Goal: Task Accomplishment & Management: Manage account settings

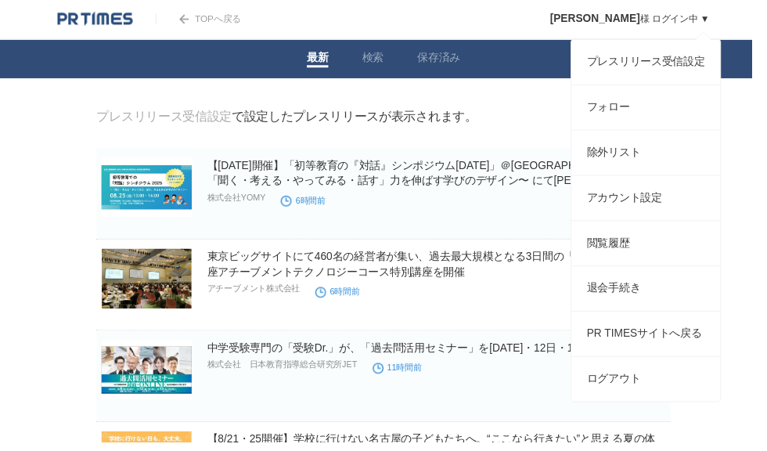
click at [633, 14] on span "[PERSON_NAME]" at bounding box center [607, 19] width 92 height 13
click at [688, 67] on link "プレスリリース受信設定" at bounding box center [659, 63] width 152 height 45
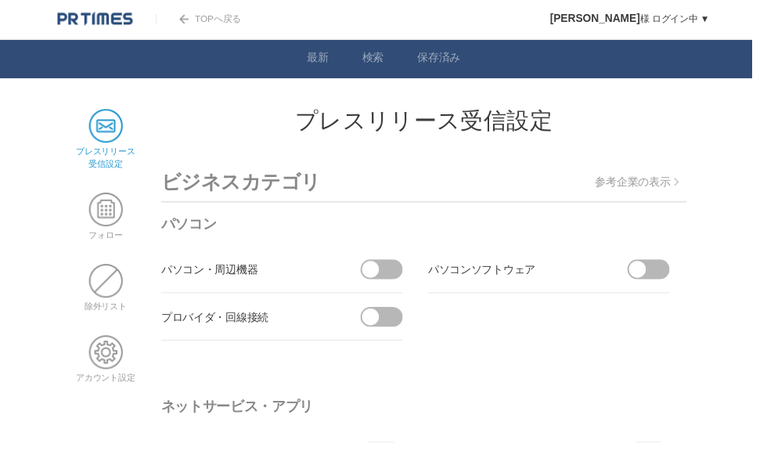
click at [657, 278] on span at bounding box center [650, 274] width 17 height 17
click at [0, 0] on input "checkbox" at bounding box center [0, 0] width 0 height 0
click at [661, 279] on span at bounding box center [656, 275] width 33 height 20
click at [0, 0] on input "受信しない" at bounding box center [0, 0] width 0 height 0
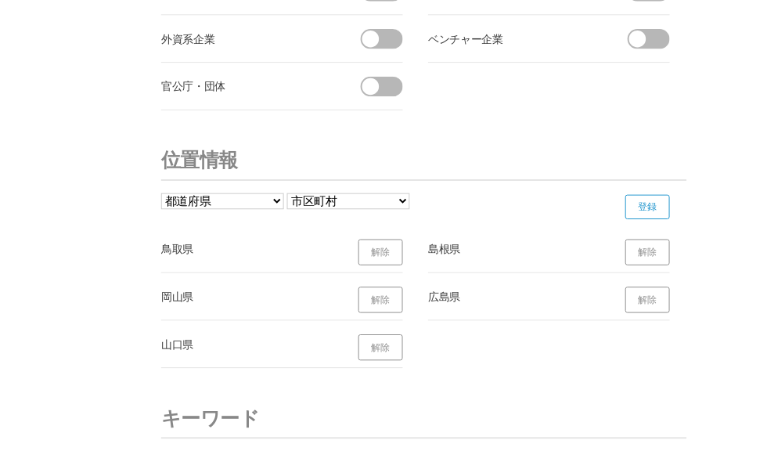
scroll to position [5638, 0]
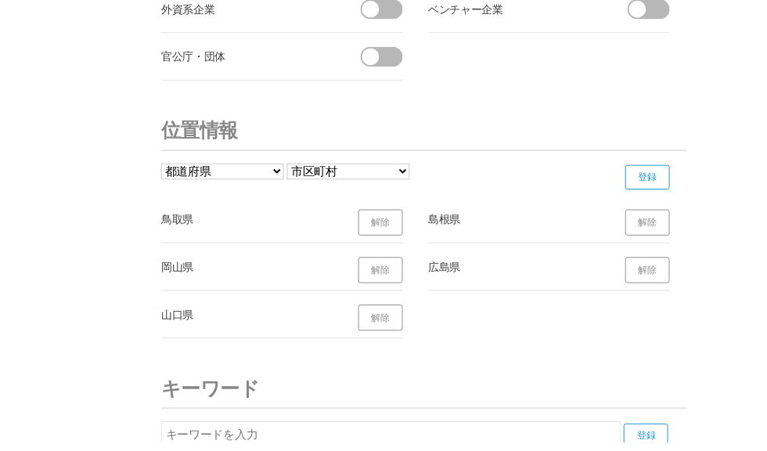
click at [392, 329] on link "解除" at bounding box center [388, 324] width 45 height 27
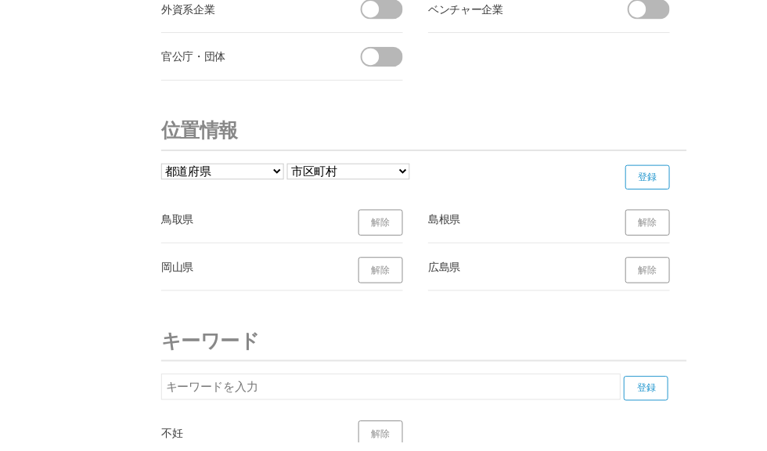
click at [388, 226] on link "解除" at bounding box center [388, 227] width 45 height 27
click at [672, 235] on link "解除" at bounding box center [660, 227] width 45 height 27
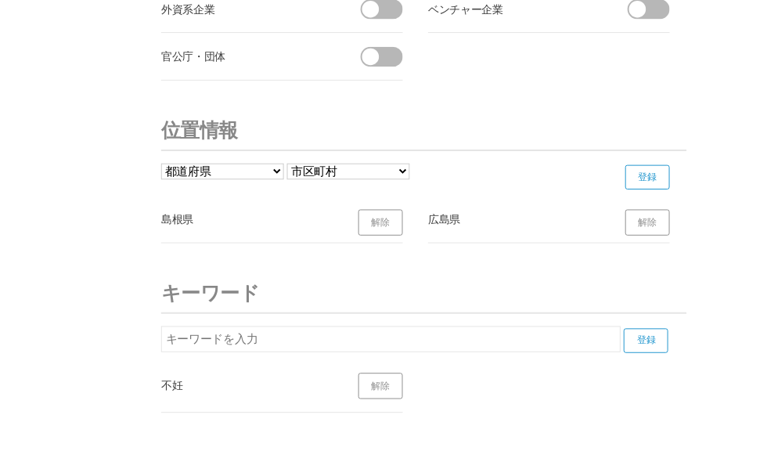
click at [405, 225] on link "解除" at bounding box center [388, 227] width 45 height 27
click at [265, 178] on select "都道府県 北海道 青森県 岩手県 宮城県 秋田県 山形県 福島県 茨城県 栃木県 群馬県 埼玉県 千葉県 東京都 神奈川県 新潟県 富山県 石川県 福井県" at bounding box center [226, 175] width 125 height 16
select select "13"
click at [370, 179] on select "------------------- 千代田区 中央区 港区 新宿区 文京区 台東区 墨田区 江東区 品川区 目黒区 大田区 世田谷区 渋谷区 中野区 杉並…" at bounding box center [355, 175] width 125 height 16
click at [670, 185] on input "登録" at bounding box center [660, 180] width 45 height 25
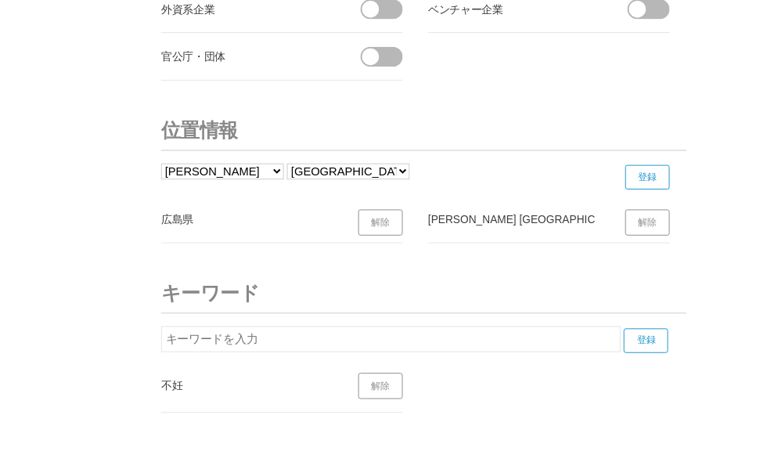
click at [355, 181] on select "------------------- 千代田区 中央区 港区 新宿区 文京区 台東区 墨田区 江東区 品川区 目黒区 大田区 世田谷区 渋谷区 中野区 杉並…" at bounding box center [355, 175] width 125 height 16
select select "13208"
click at [663, 175] on input "登録" at bounding box center [660, 180] width 45 height 25
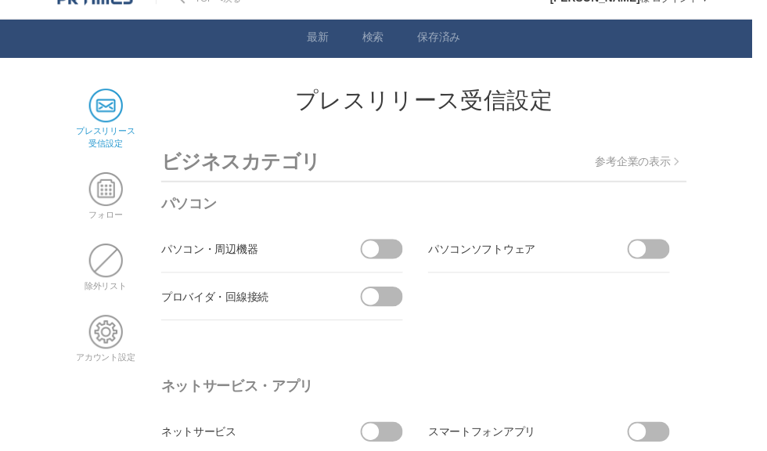
scroll to position [0, 0]
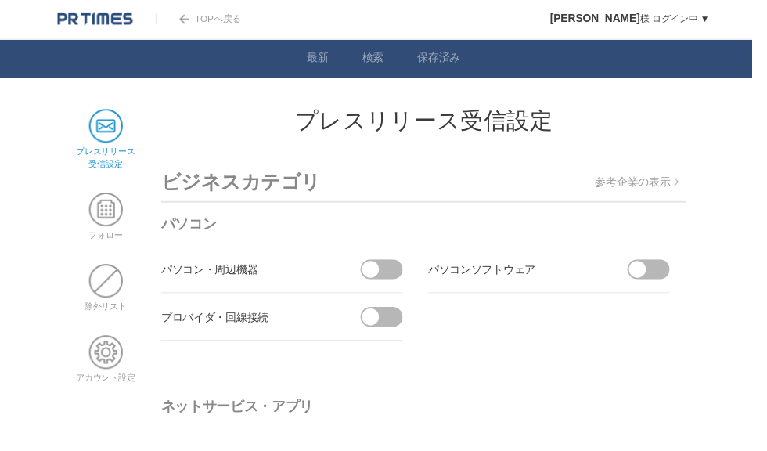
click at [661, 187] on p "参考企業の表示" at bounding box center [649, 186] width 85 height 14
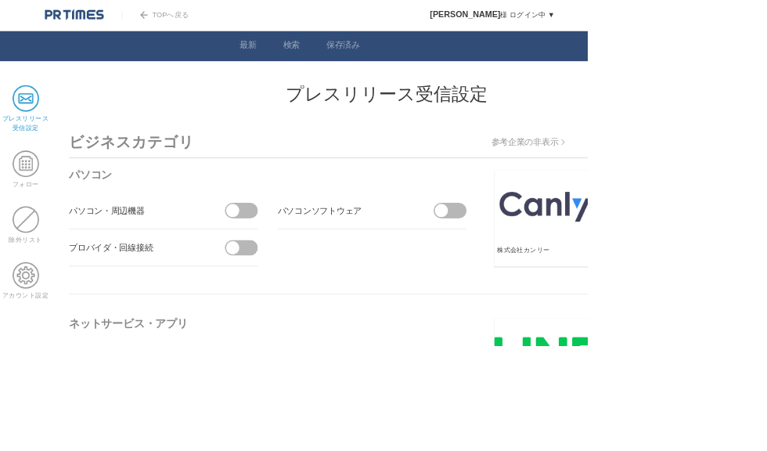
click at [34, 219] on span at bounding box center [33, 213] width 34 height 34
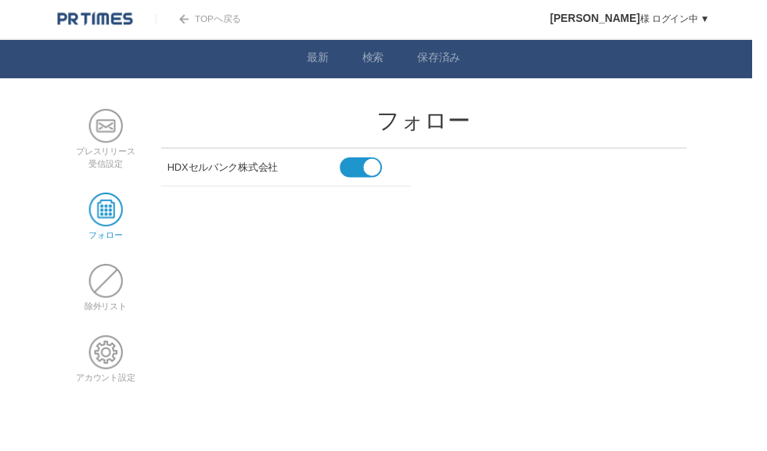
click at [117, 362] on span at bounding box center [108, 359] width 34 height 34
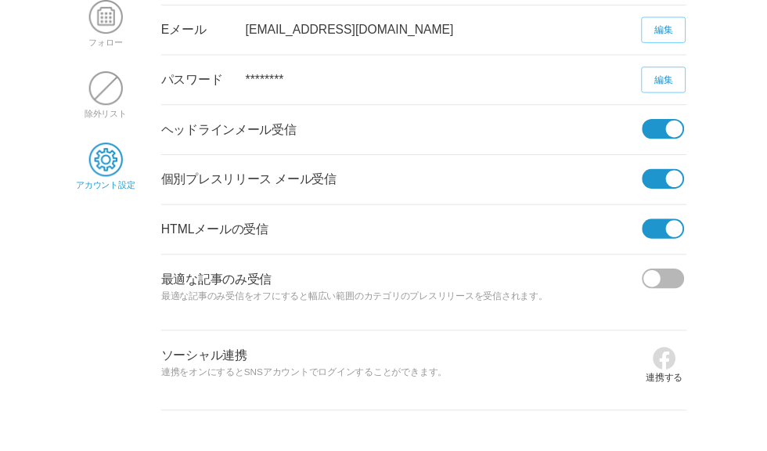
scroll to position [196, 0]
click at [671, 287] on span at bounding box center [665, 284] width 17 height 17
click at [0, 0] on input "checkbox" at bounding box center [0, 0] width 0 height 0
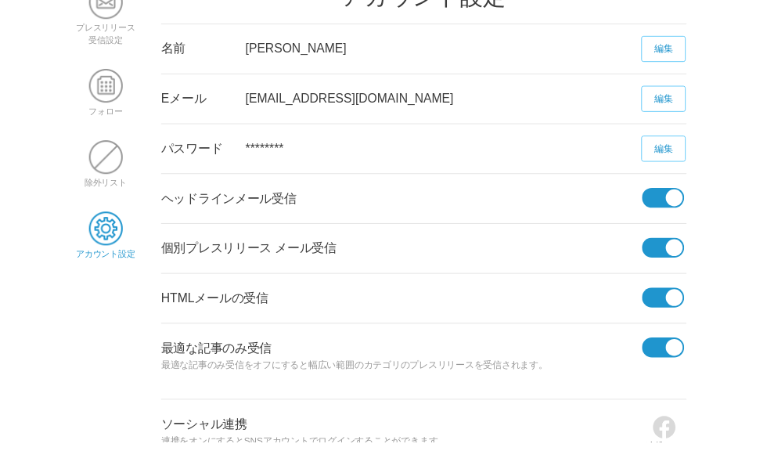
scroll to position [0, 0]
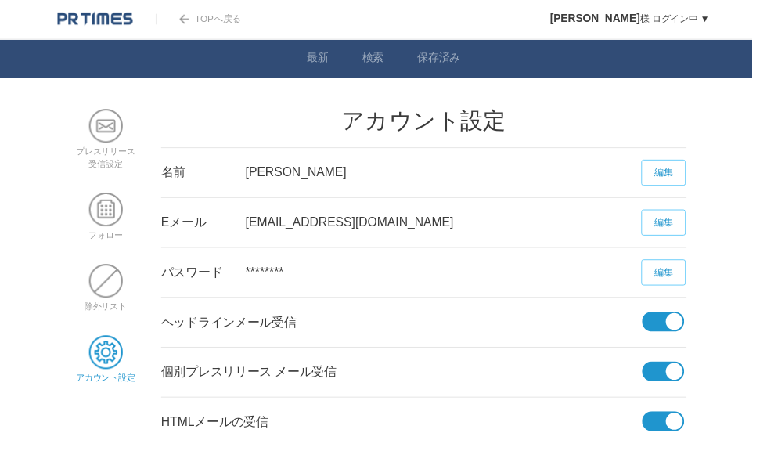
click at [110, 16] on img at bounding box center [97, 20] width 77 height 16
